Goal: Information Seeking & Learning: Learn about a topic

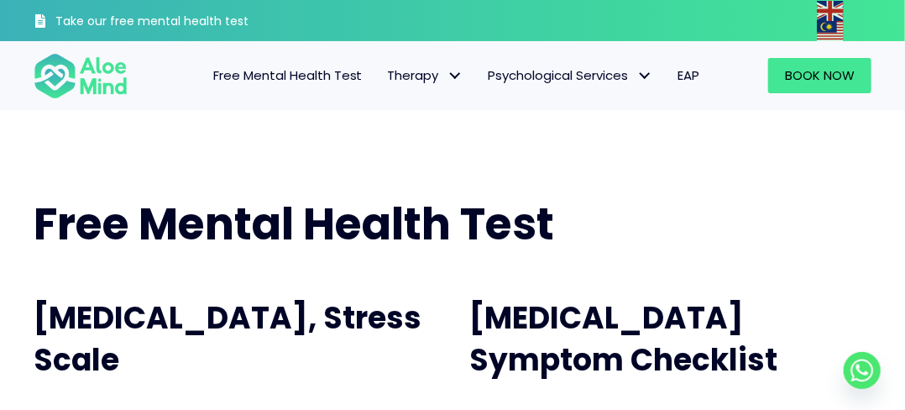
click at [592, 192] on div "Free Mental Health Test" at bounding box center [453, 224] width 872 height 95
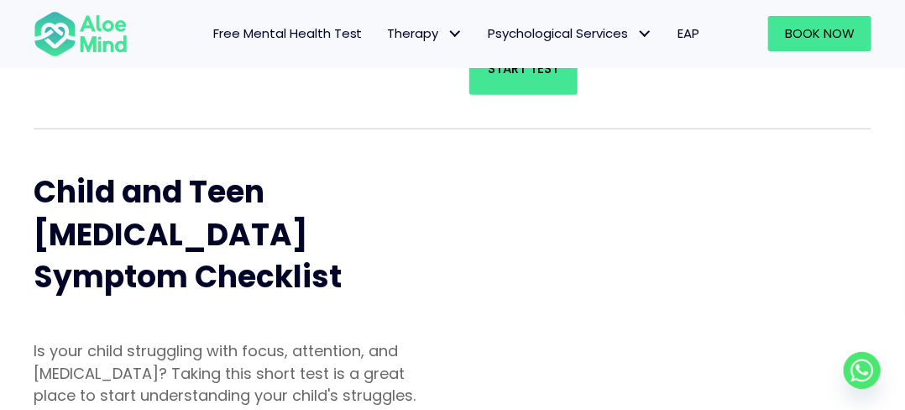
scroll to position [460, 0]
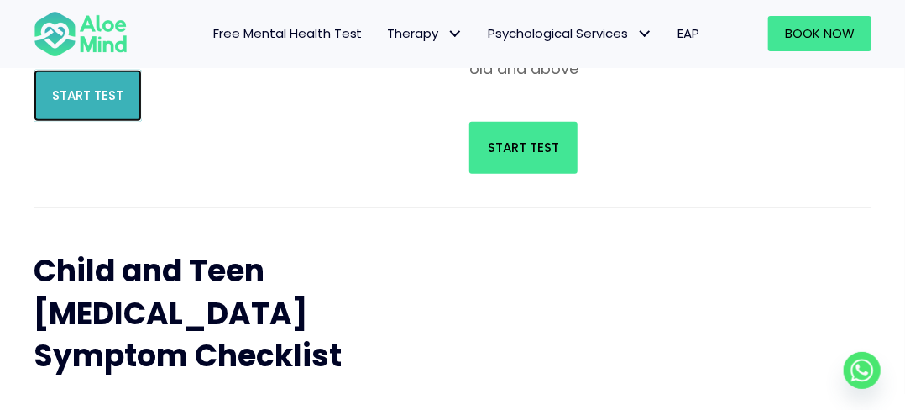
click at [118, 104] on link "Start Test" at bounding box center [88, 96] width 108 height 52
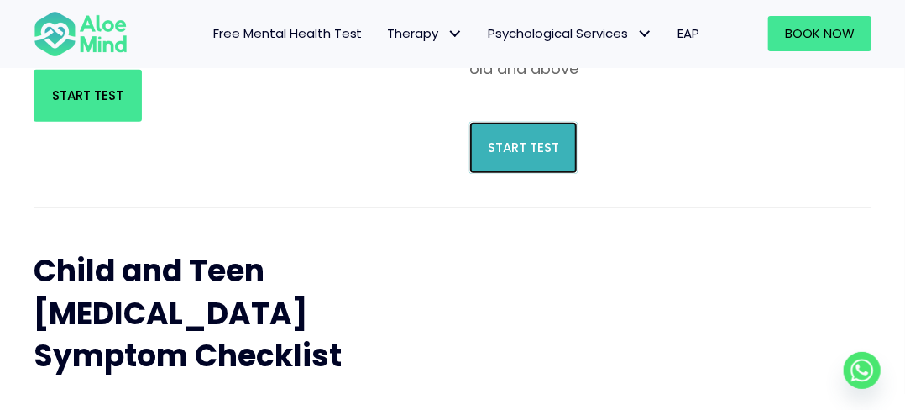
click at [515, 142] on link "Start Test" at bounding box center [523, 148] width 108 height 52
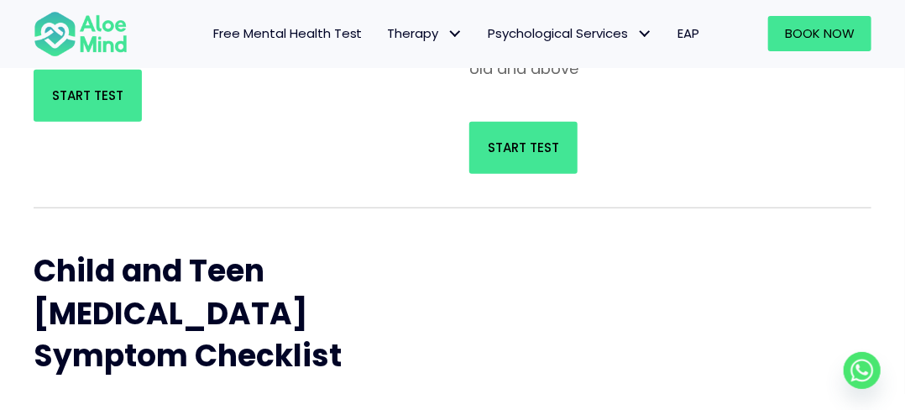
click at [91, 225] on div "Child and Teen ADHD Symptom Checklist" at bounding box center [235, 313] width 436 height 177
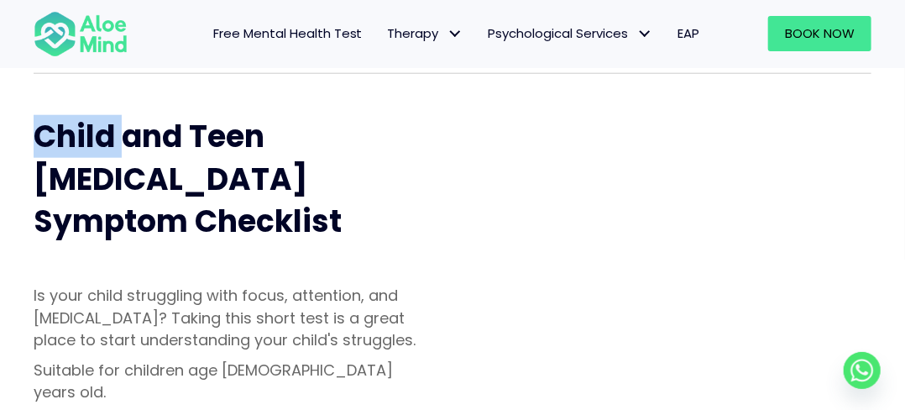
scroll to position [594, 0]
click at [662, 144] on div "Child and Teen ADHD Symptom Checklist Is your child struggling with focus, atte…" at bounding box center [453, 302] width 872 height 423
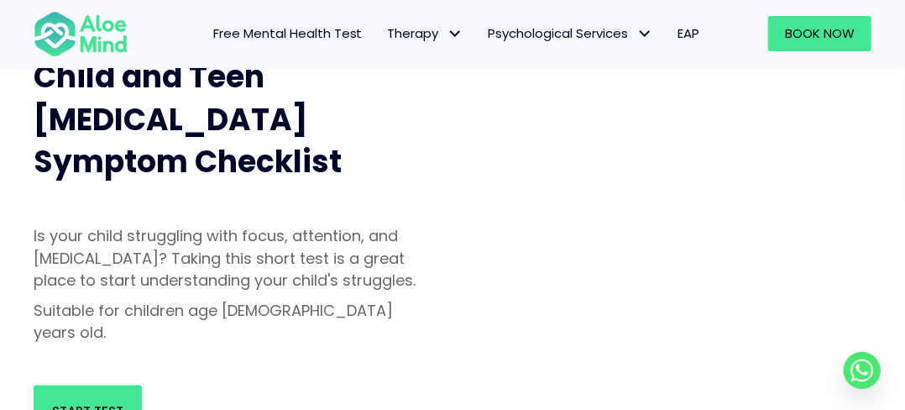
scroll to position [662, 0]
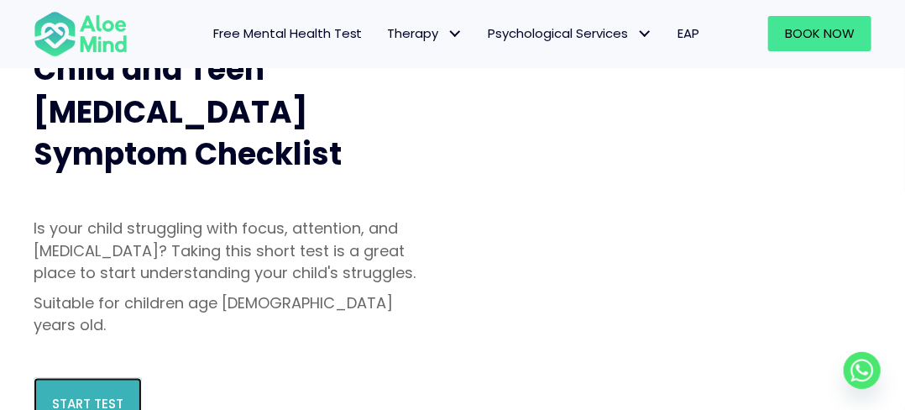
click at [109, 378] on link "Start Test" at bounding box center [88, 404] width 108 height 52
